Goal: Find contact information: Find contact information

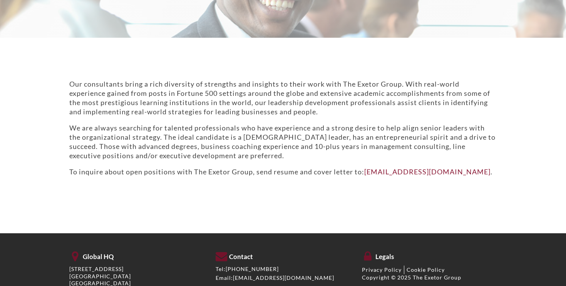
click at [262, 154] on p "We are always searching for talented professionals who have experience and a st…" at bounding box center [283, 141] width 428 height 37
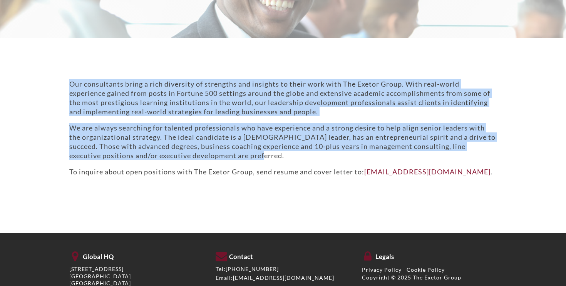
drag, startPoint x: 202, startPoint y: 138, endPoint x: 69, endPoint y: 81, distance: 144.3
click at [69, 81] on div "Our consultants bring a rich diversity of strengths and insights to their work …" at bounding box center [283, 127] width 439 height 97
copy div "Our consultants bring a rich diversity of strengths and insights to their work …"
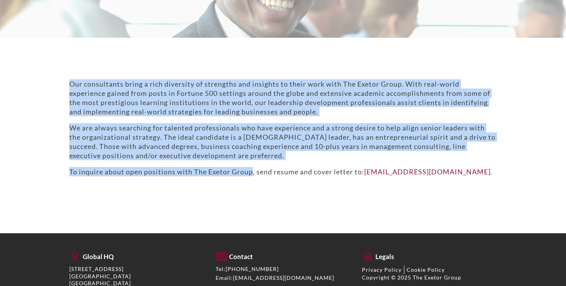
drag, startPoint x: 254, startPoint y: 173, endPoint x: 55, endPoint y: 82, distance: 219.0
click at [55, 82] on section "Our consultants bring a rich diversity of strengths and insights to their work …" at bounding box center [283, 136] width 566 height 196
copy div "Our consultants bring a rich diversity of strengths and insights to their work …"
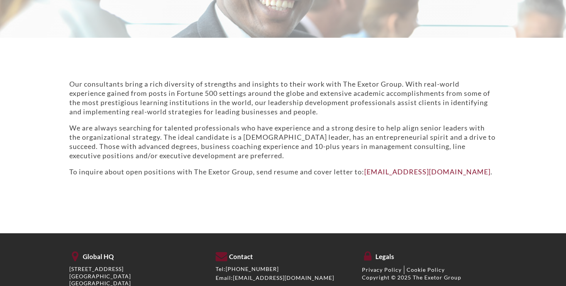
click at [432, 171] on p "To inquire about open positions with The Exetor Group, send resume and cover le…" at bounding box center [283, 171] width 428 height 9
click at [373, 173] on link "[EMAIL_ADDRESS][DOMAIN_NAME]" at bounding box center [427, 172] width 126 height 8
drag, startPoint x: 427, startPoint y: 173, endPoint x: 367, endPoint y: 172, distance: 60.1
click at [367, 172] on p "To inquire about open positions with The Exetor Group, send resume and cover le…" at bounding box center [283, 171] width 428 height 9
copy p "[EMAIL_ADDRESS][DOMAIN_NAME] ."
